Goal: Check status: Check status

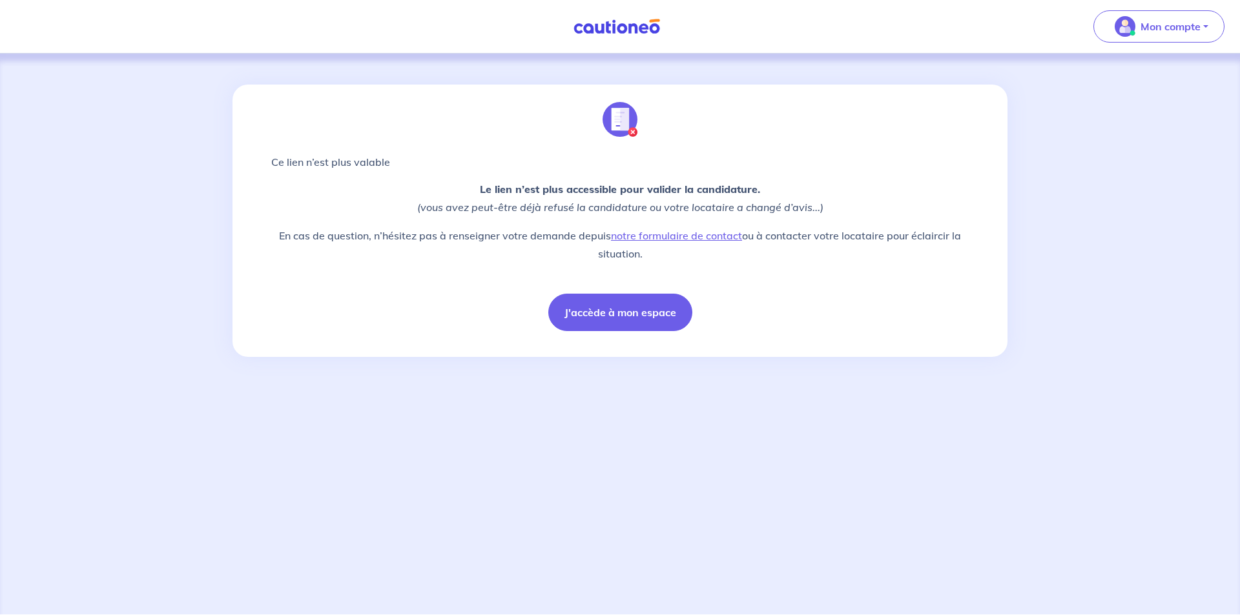
click at [610, 30] on img at bounding box center [616, 27] width 97 height 16
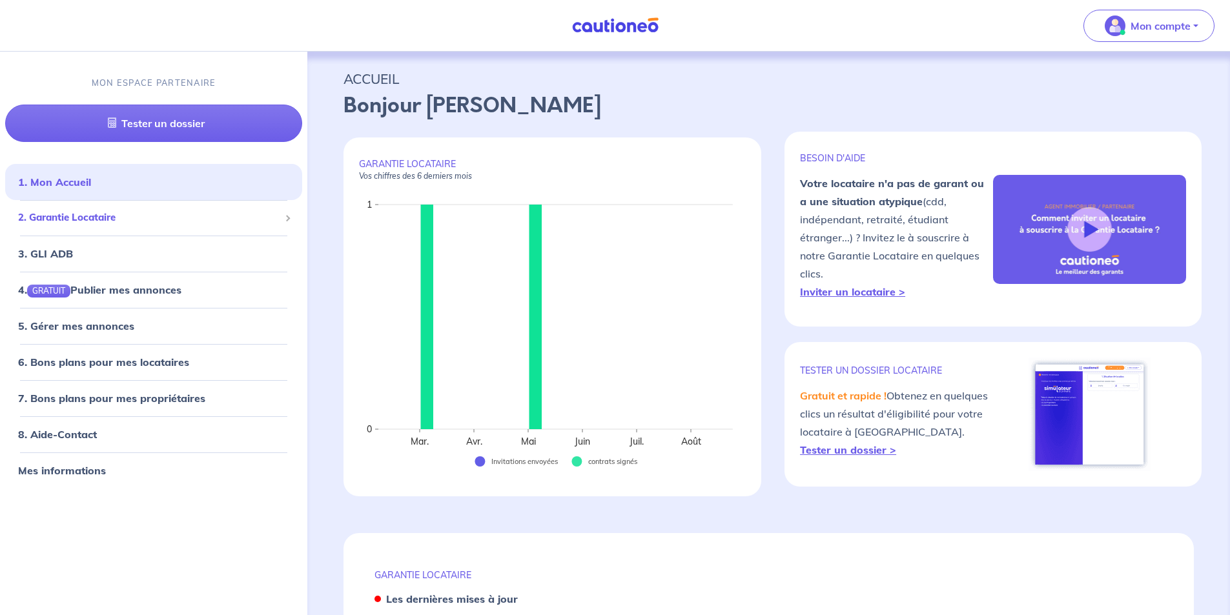
click at [78, 219] on span "2. Garantie Locataire" at bounding box center [149, 218] width 262 height 15
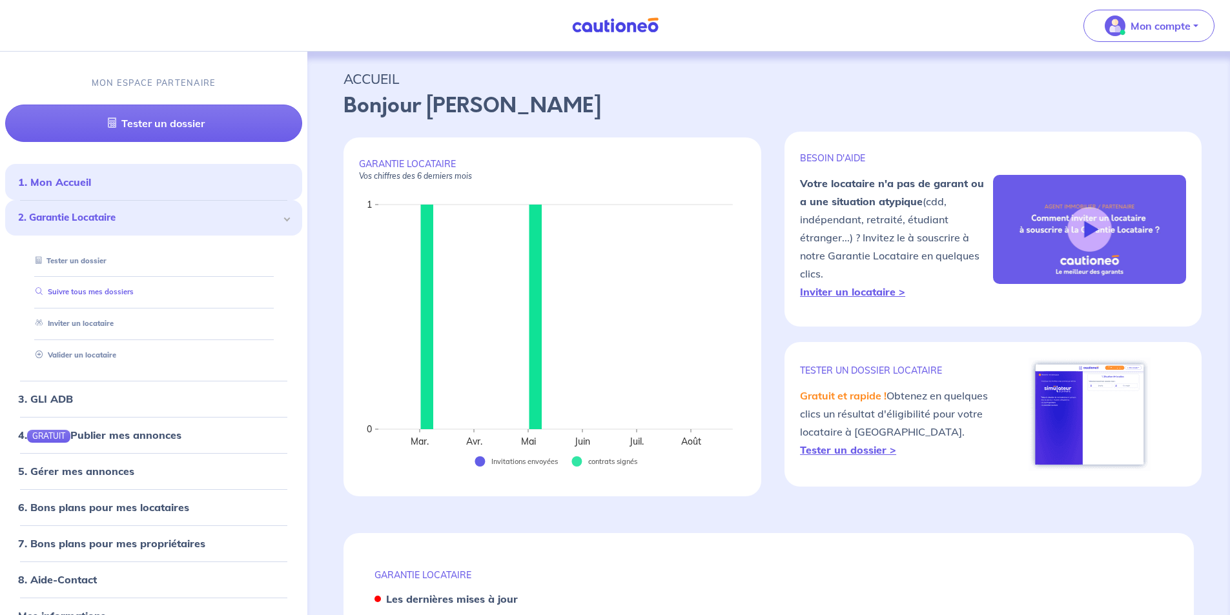
click at [86, 293] on link "Suivre tous mes dossiers" at bounding box center [81, 292] width 103 height 9
